Goal: Find specific page/section: Find specific page/section

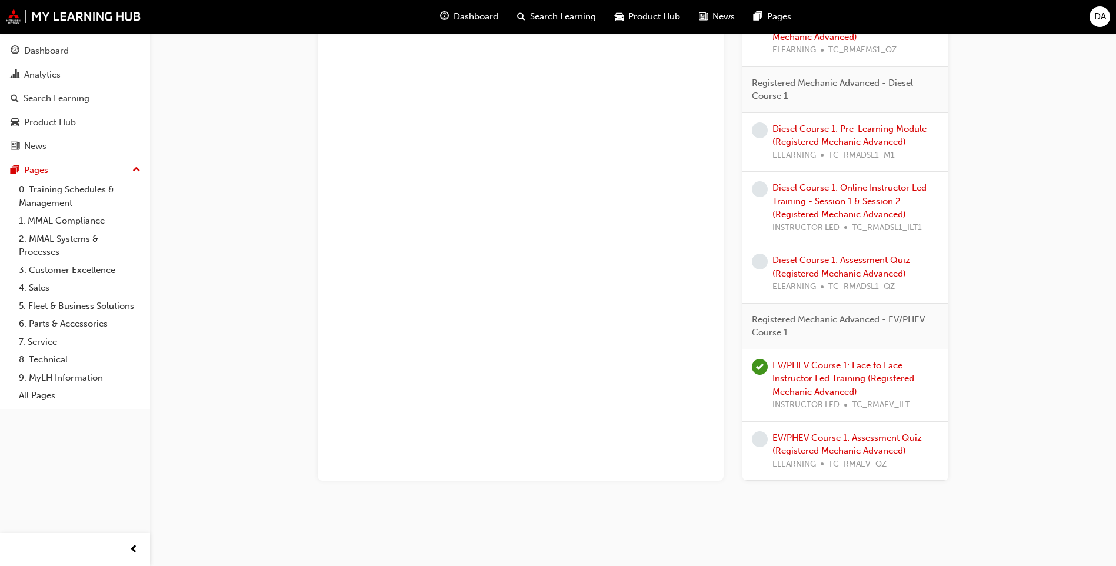
scroll to position [2109, 0]
click at [812, 442] on link "EV/PHEV Course 1: Assessment Quiz (Registered Mechanic Advanced)" at bounding box center [846, 444] width 149 height 24
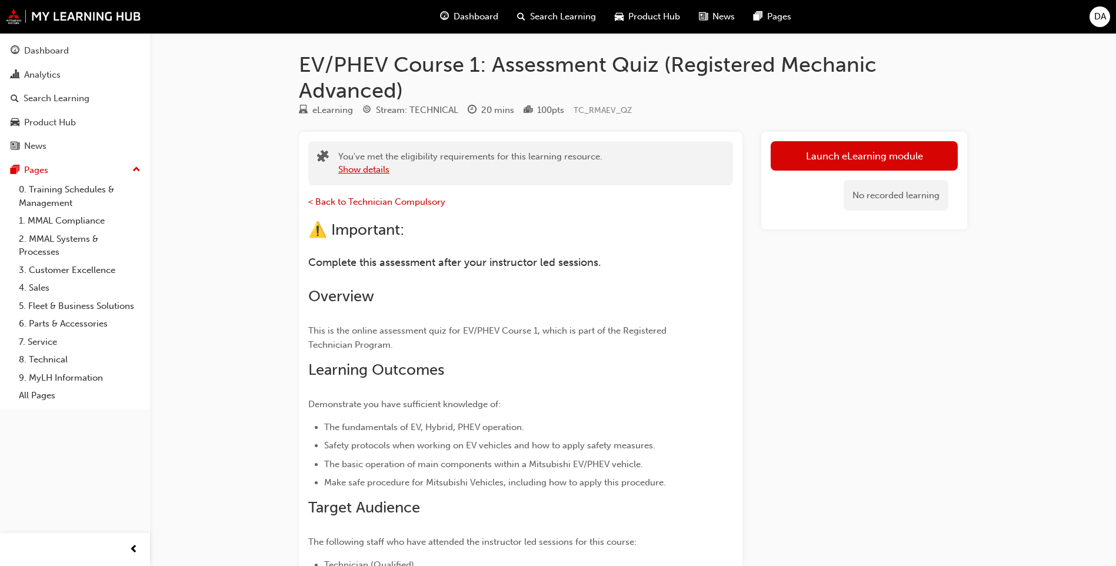
click at [371, 169] on button "Show details" at bounding box center [363, 170] width 51 height 14
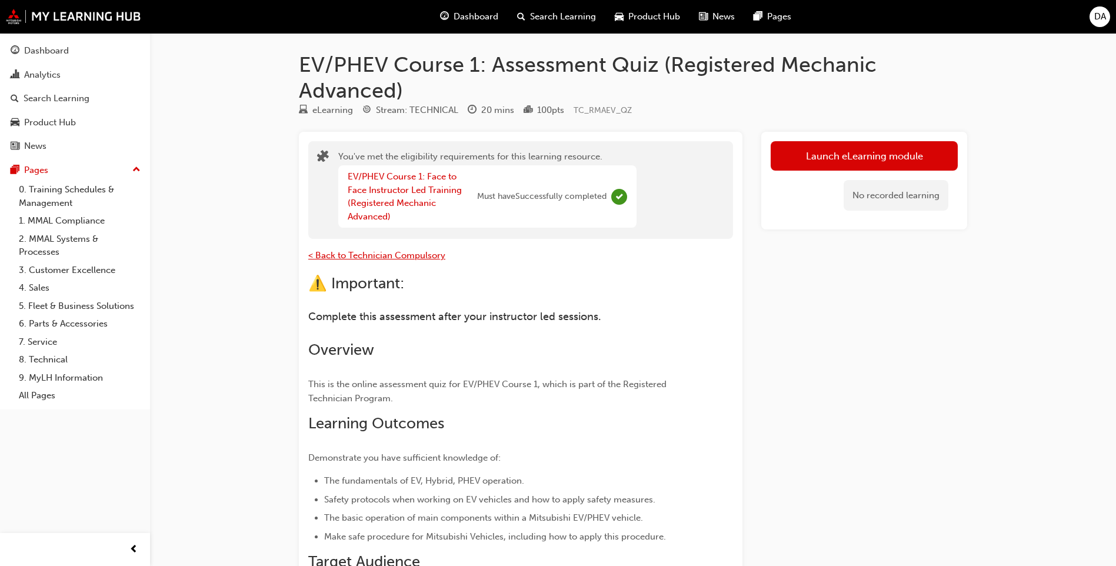
click at [400, 256] on span "< Back to Technician Compulsory" at bounding box center [376, 255] width 137 height 11
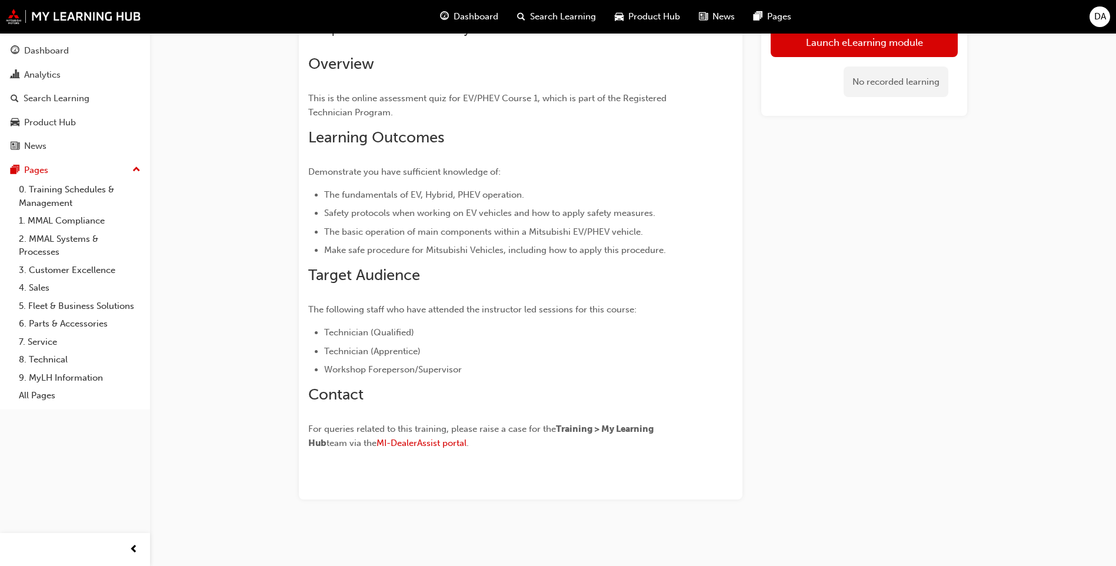
scroll to position [233, 0]
